Goal: Transaction & Acquisition: Purchase product/service

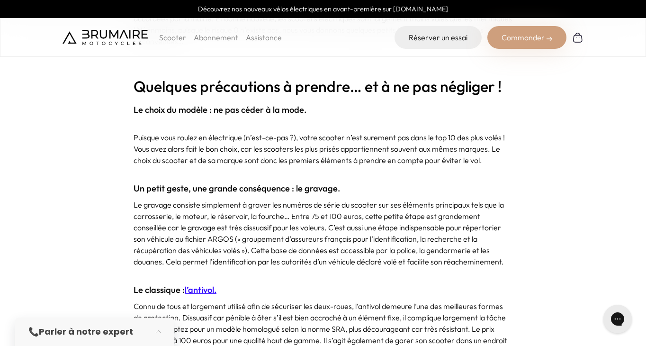
scroll to position [453, 0]
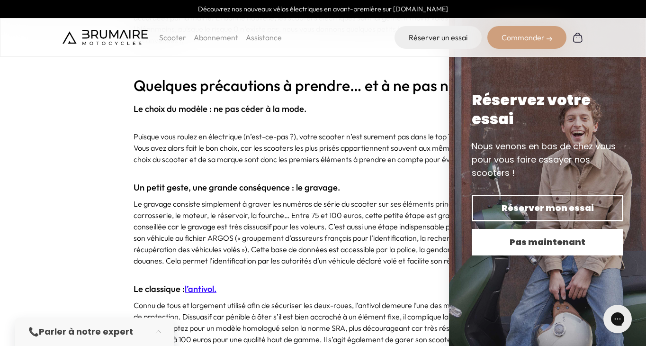
click at [575, 243] on span "Pas maintenant" at bounding box center [547, 241] width 118 height 13
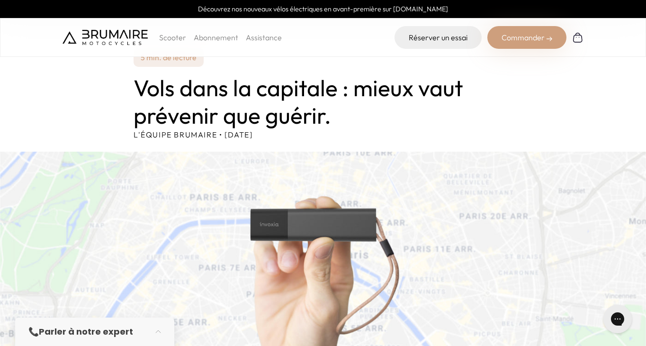
scroll to position [0, 0]
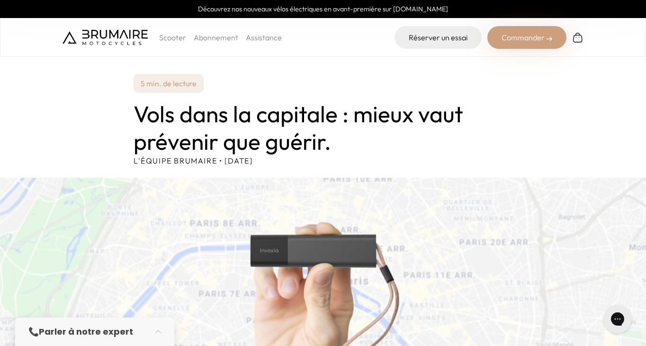
click at [121, 34] on img at bounding box center [104, 37] width 85 height 15
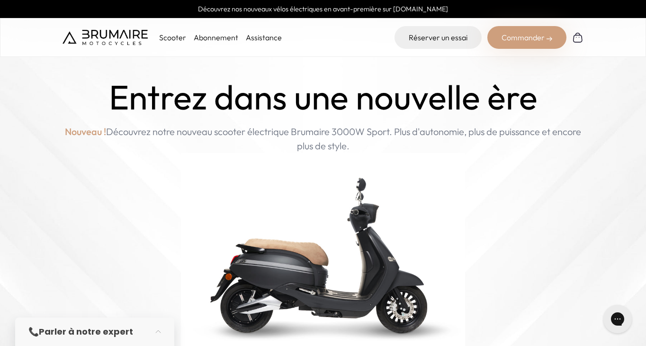
click at [171, 38] on p "Scooter" at bounding box center [172, 37] width 27 height 11
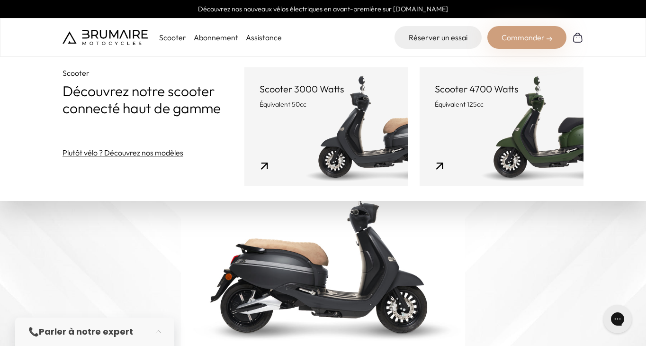
drag, startPoint x: 550, startPoint y: 129, endPoint x: 476, endPoint y: 124, distance: 74.1
click at [476, 124] on link "Scooter 4700 Watts Équivalent 125cc" at bounding box center [501, 126] width 164 height 118
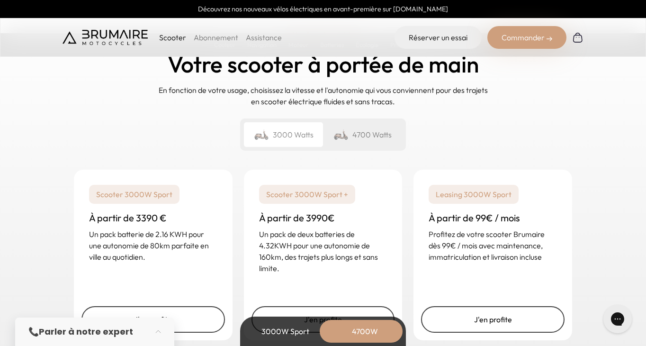
scroll to position [2333, 0]
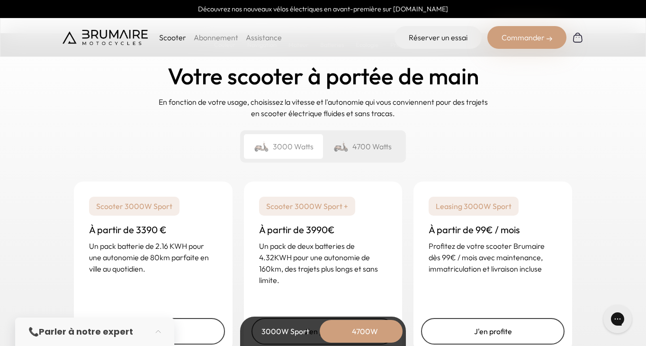
click at [377, 150] on div "4700 Watts" at bounding box center [362, 146] width 79 height 25
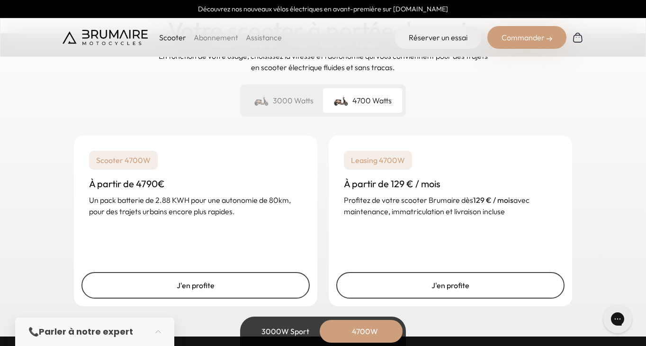
scroll to position [2378, 0]
